Goal: Task Accomplishment & Management: Manage account settings

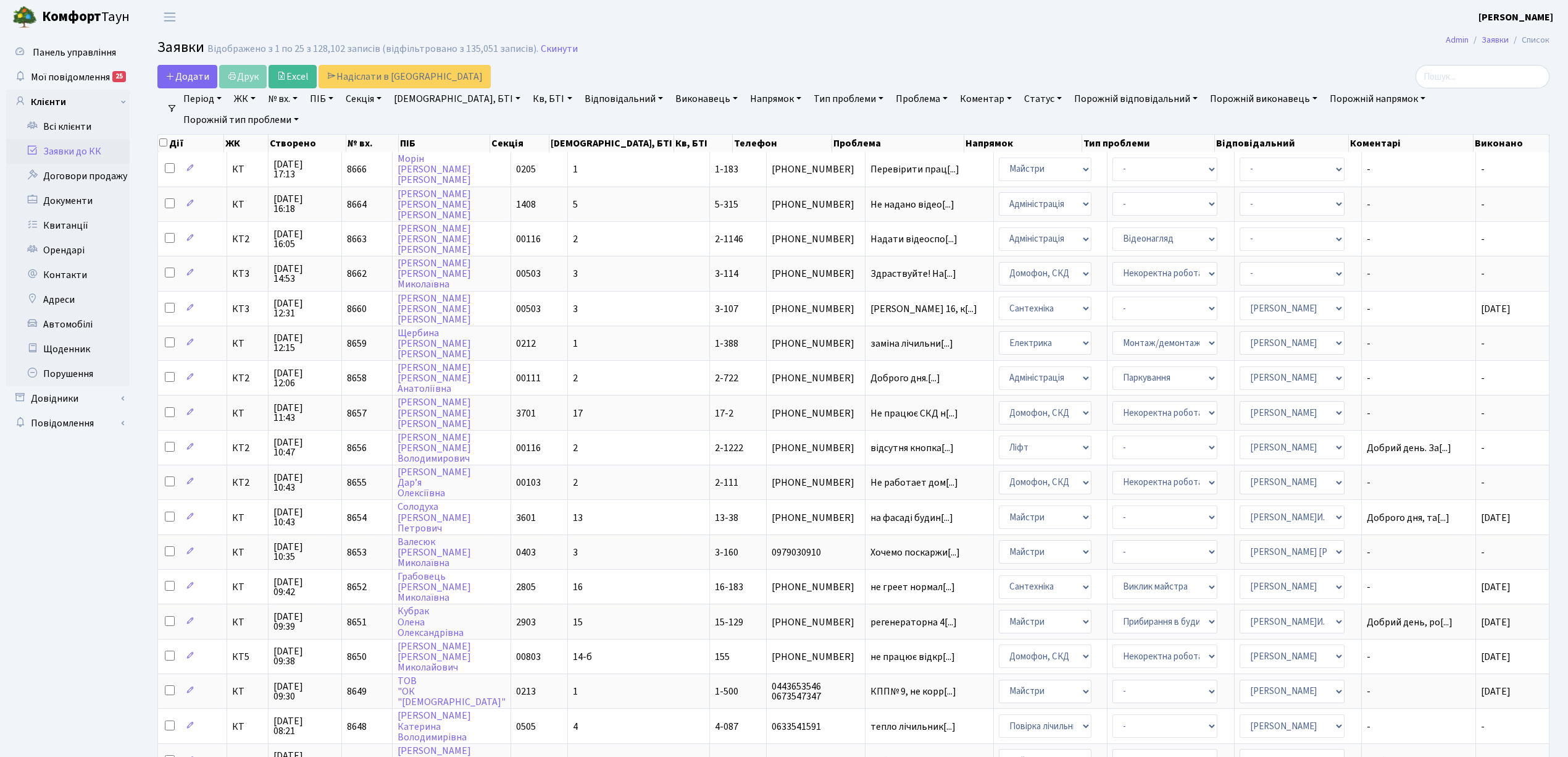
select select "25"
click at [82, 151] on link "Заявки до КК" at bounding box center [68, 151] width 124 height 25
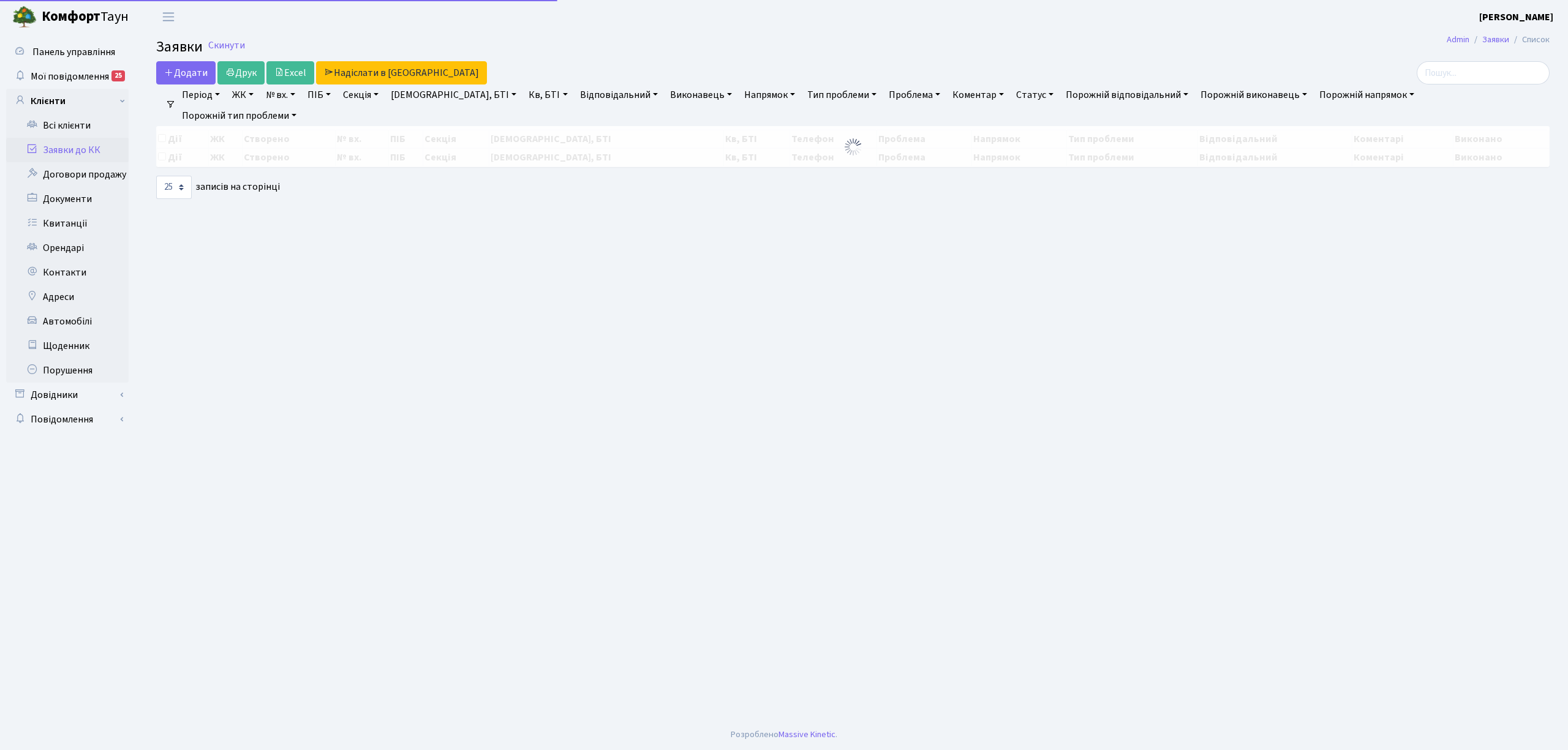
select select "25"
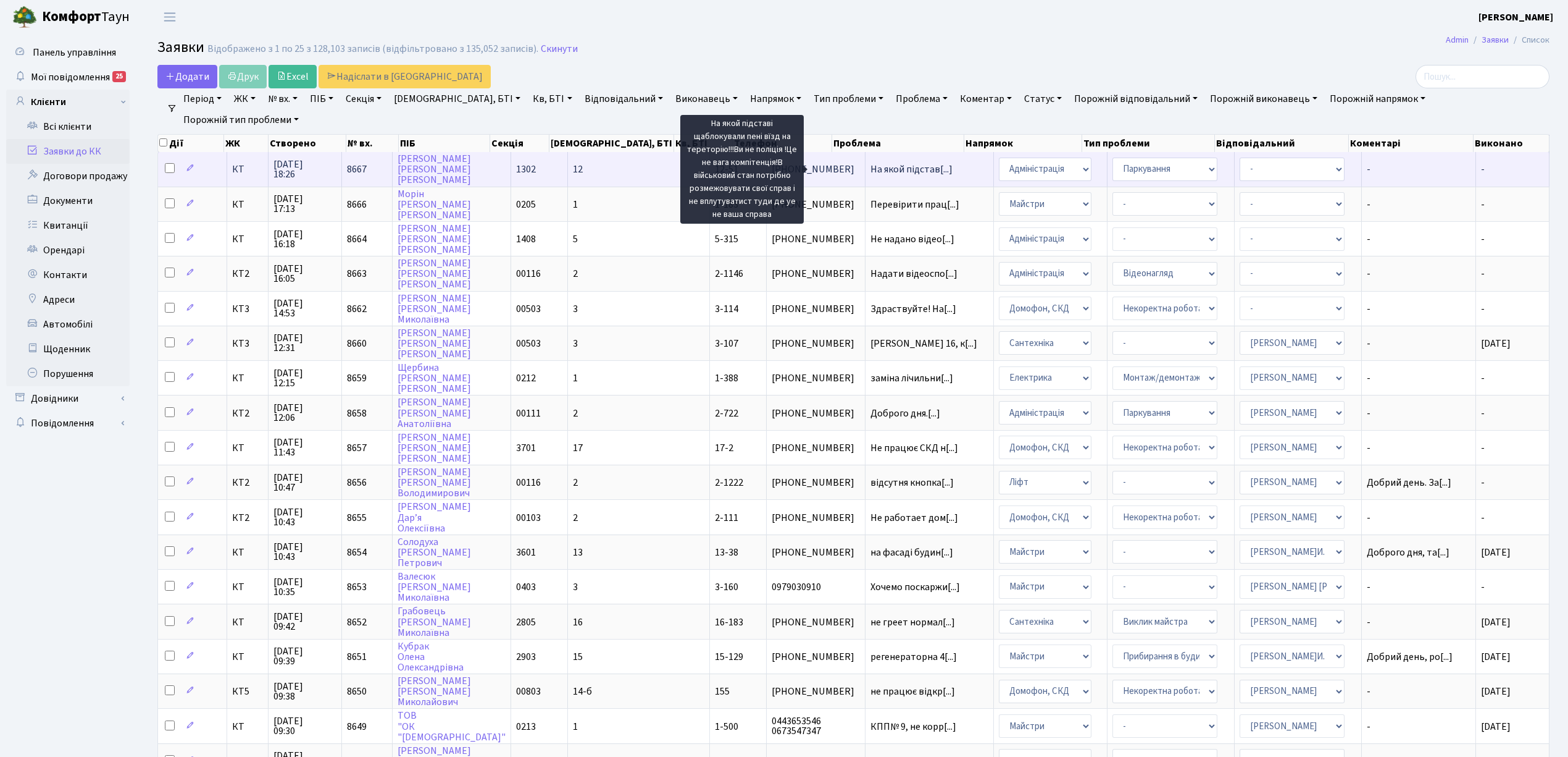
click at [871, 173] on span "На якой підстав[...]" at bounding box center [912, 169] width 82 height 13
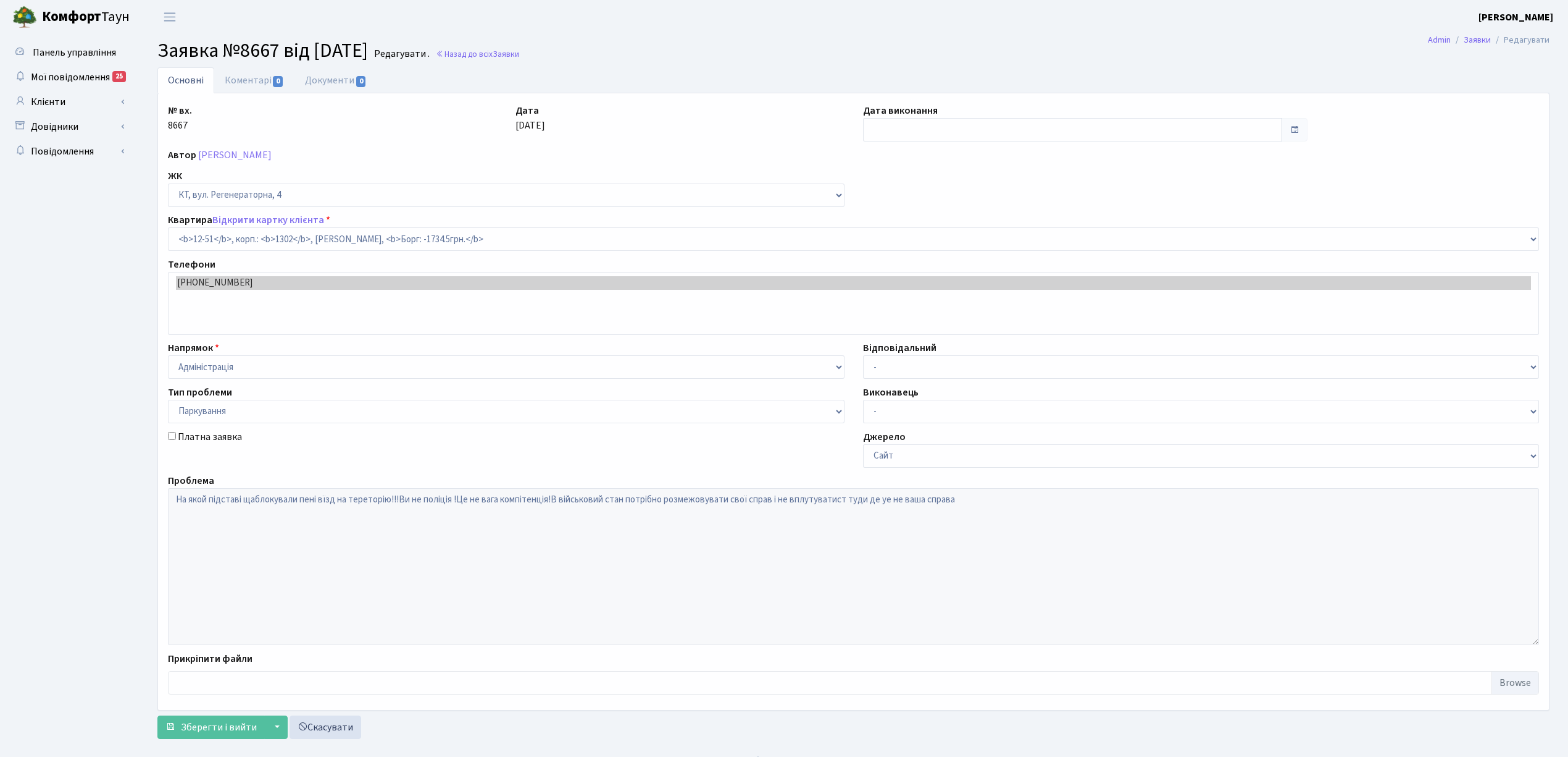
select select "7158"
select select "66"
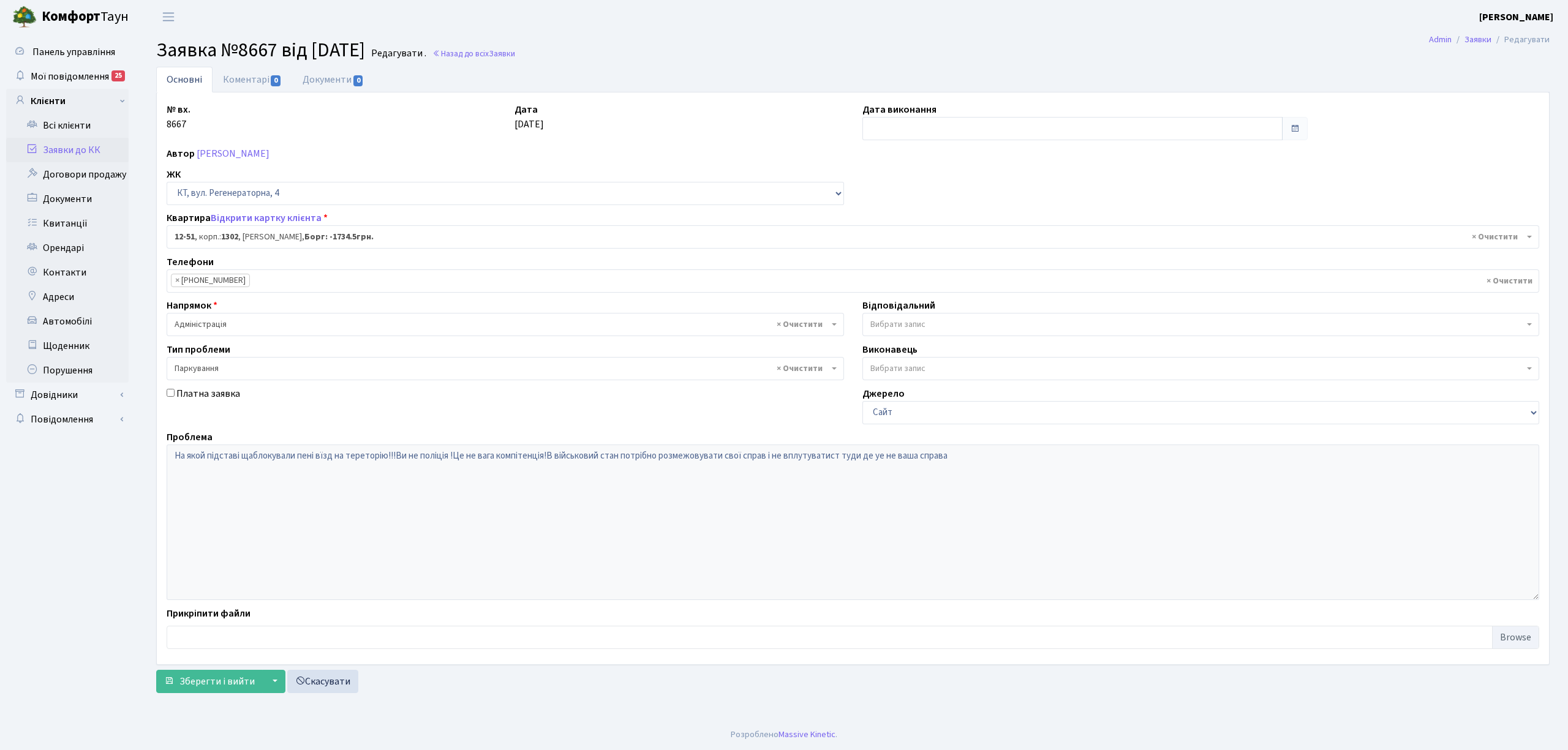
click at [115, 147] on link "Заявки до КК" at bounding box center [68, 150] width 123 height 25
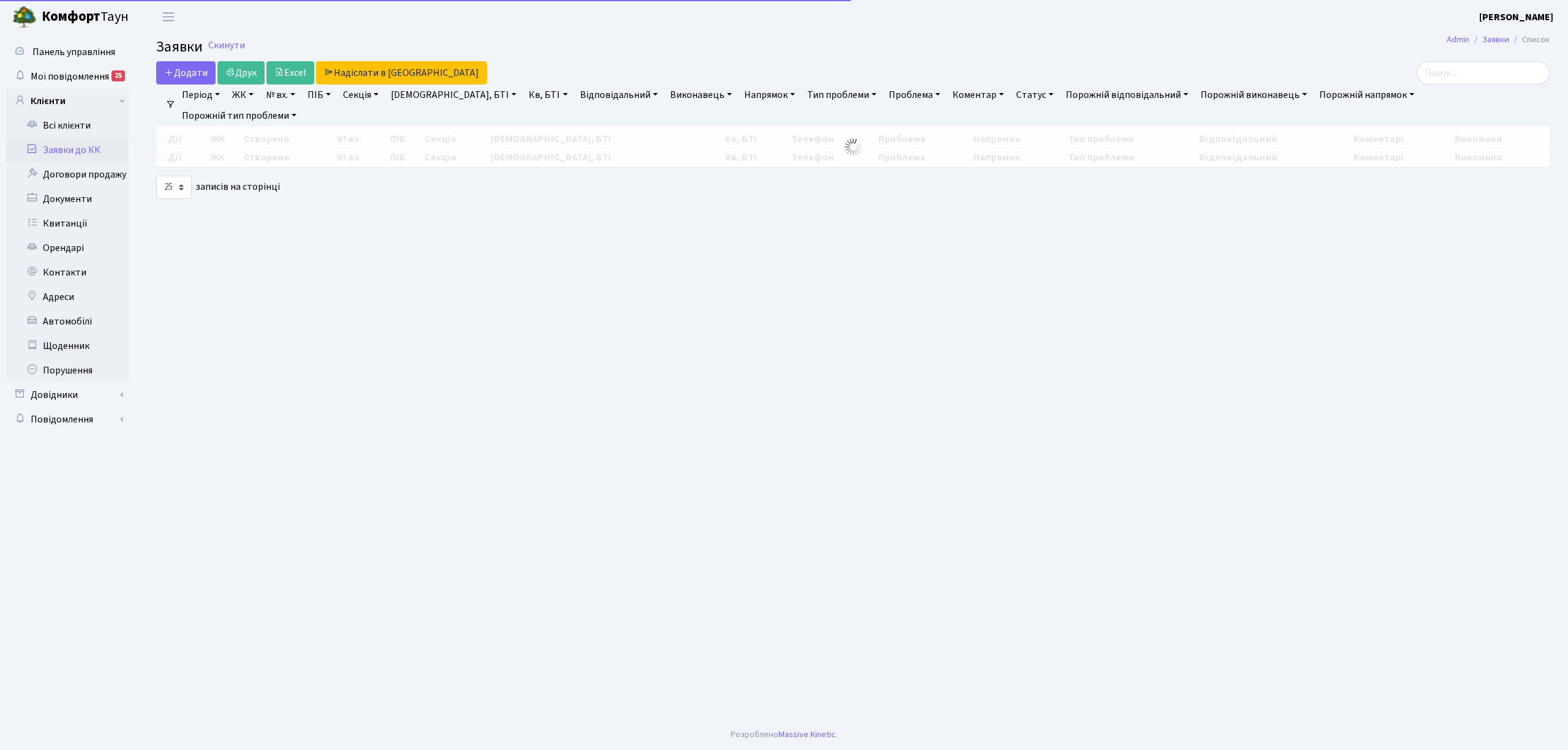
select select "25"
